Goal: Information Seeking & Learning: Learn about a topic

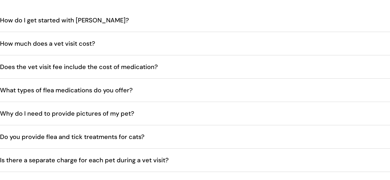
scroll to position [1156, 0]
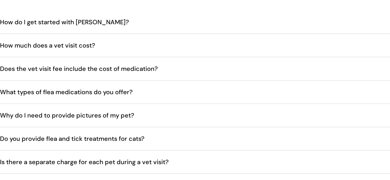
click at [32, 22] on span "How do I get started with [PERSON_NAME]?" at bounding box center [69, 22] width 138 height 20
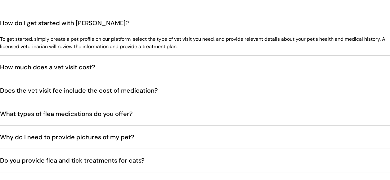
click at [46, 71] on span "How much does a vet visit cost?" at bounding box center [52, 67] width 105 height 20
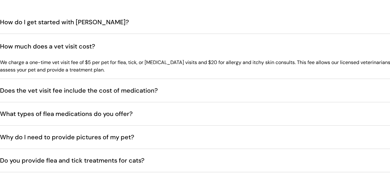
click at [51, 96] on span "Does the vet visit fee include the cost of medication?" at bounding box center [83, 90] width 167 height 20
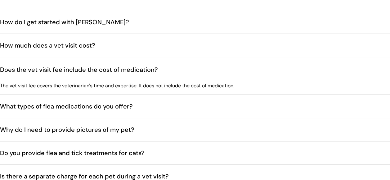
click at [59, 108] on span "What types of flea medications do you offer?" at bounding box center [71, 106] width 142 height 20
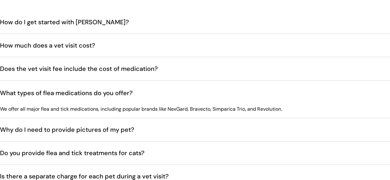
click at [55, 103] on span "Why do I need to provide pictures of my pet?" at bounding box center [71, 93] width 142 height 20
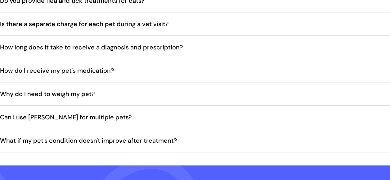
scroll to position [1316, 0]
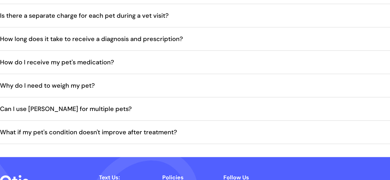
click at [149, 42] on span "How long does it take to receive a diagnosis and prescription?" at bounding box center [96, 39] width 193 height 20
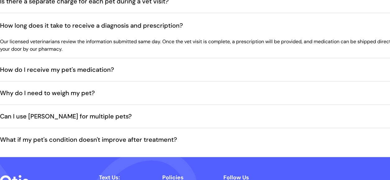
click at [111, 71] on span "How do I receive my pet's medication?" at bounding box center [62, 69] width 124 height 20
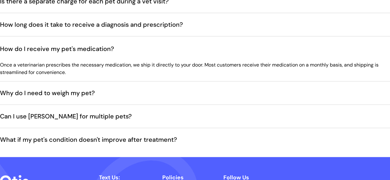
click at [75, 95] on span "Why do I need to weigh my pet?" at bounding box center [52, 93] width 104 height 20
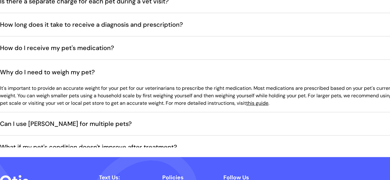
click at [112, 121] on button "Can I use [PERSON_NAME] for multiple pets?" at bounding box center [202, 123] width 404 height 23
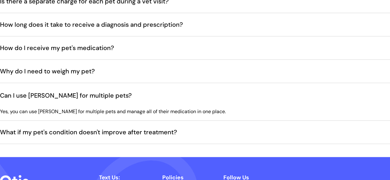
click at [176, 135] on span "What if my pet's condition doesn't improve after treatment?" at bounding box center [93, 132] width 187 height 20
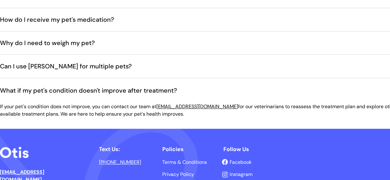
scroll to position [1442, 0]
